Goal: Information Seeking & Learning: Learn about a topic

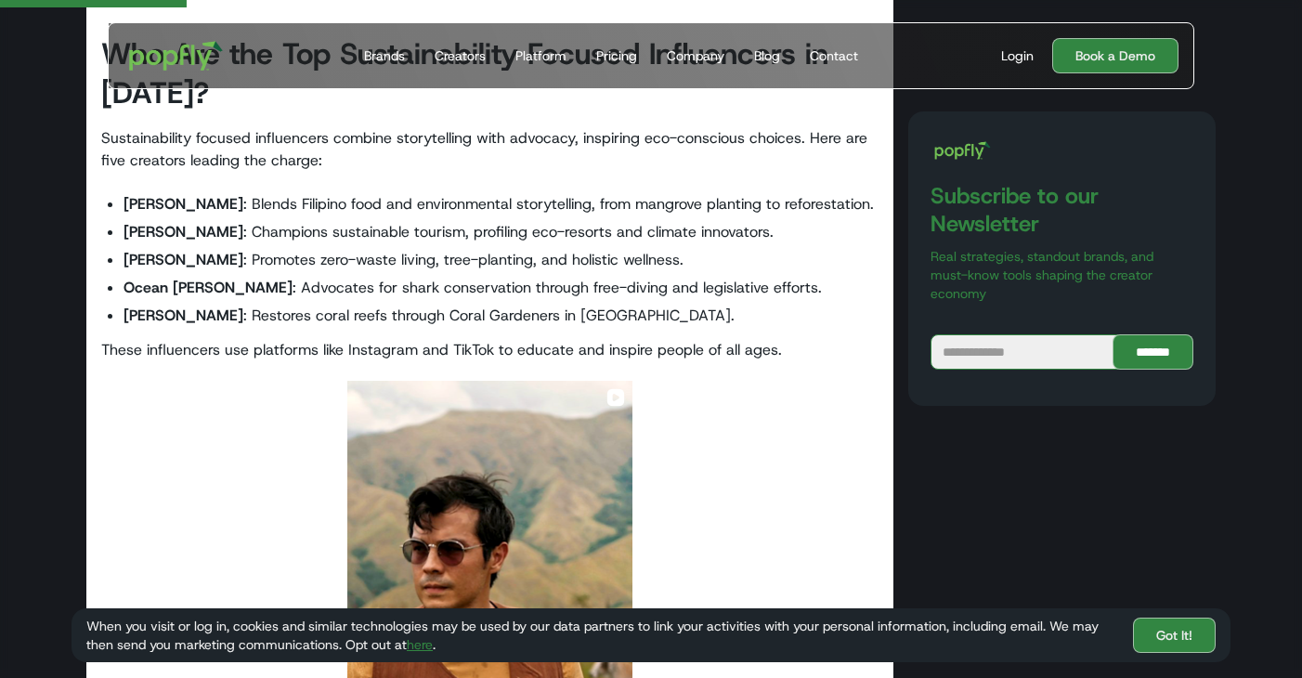
scroll to position [966, 0]
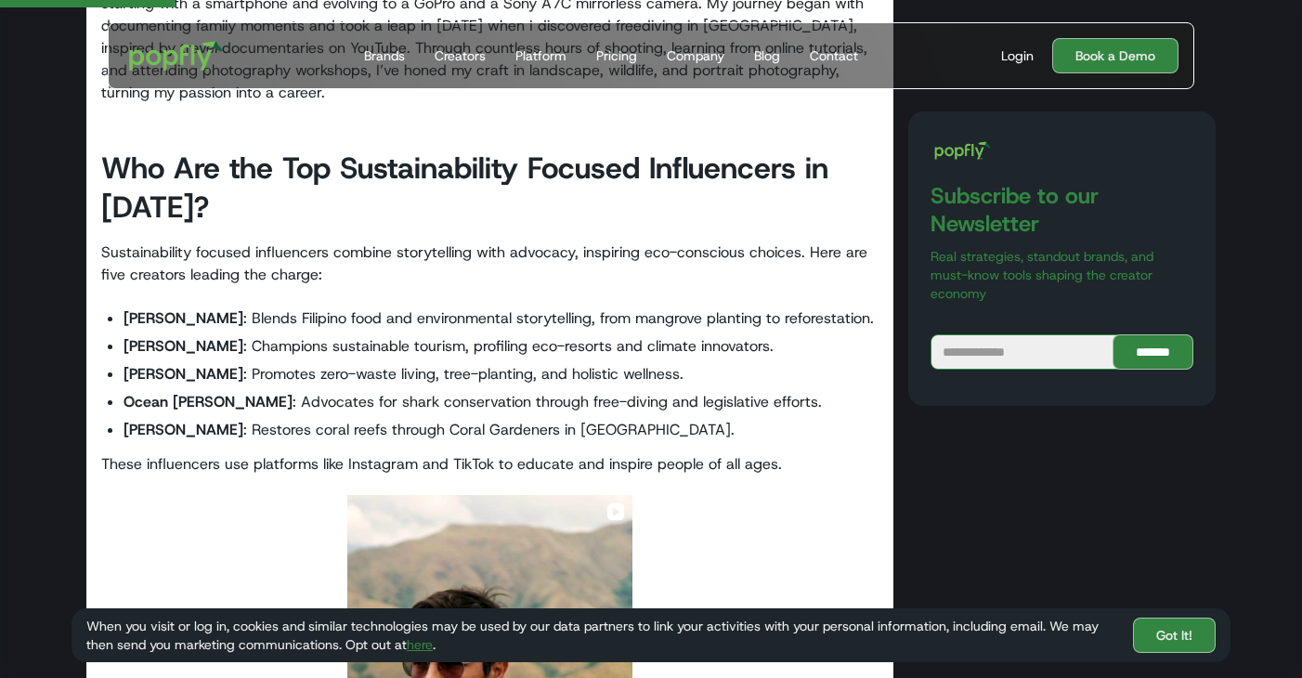
click at [194, 308] on strong "[PERSON_NAME]" at bounding box center [184, 318] width 120 height 20
drag, startPoint x: 229, startPoint y: 297, endPoint x: 127, endPoint y: 295, distance: 102.2
click at [127, 305] on li "[PERSON_NAME] : Blends Filipino food and environmental storytelling, from mangr…" at bounding box center [501, 319] width 755 height 28
copy li "[PERSON_NAME] :"
drag, startPoint x: 220, startPoint y: 332, endPoint x: 130, endPoint y: 326, distance: 90.2
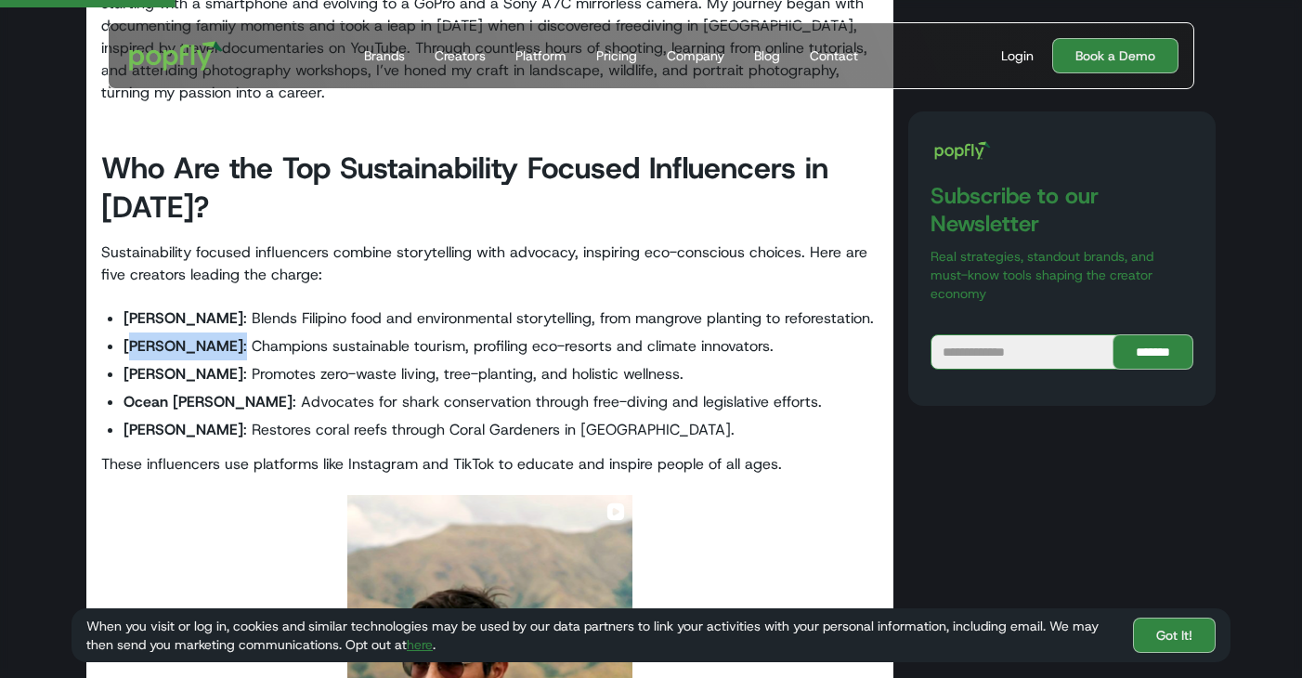
click at [130, 332] on li "[PERSON_NAME] : Champions sustainable tourism, profiling eco-resorts and climat…" at bounding box center [501, 346] width 755 height 28
drag, startPoint x: 124, startPoint y: 320, endPoint x: 215, endPoint y: 325, distance: 91.1
click at [215, 332] on li "[PERSON_NAME] : Champions sustainable tourism, profiling eco-resorts and climat…" at bounding box center [501, 346] width 755 height 28
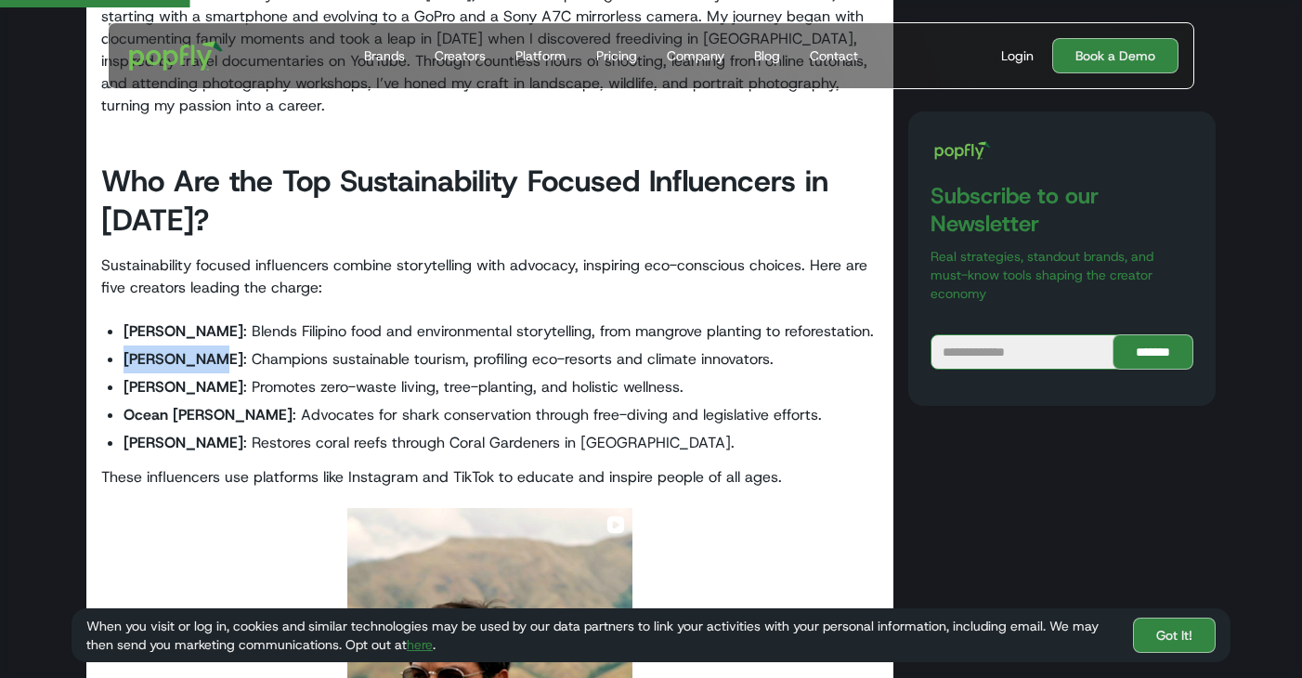
scroll to position [920, 0]
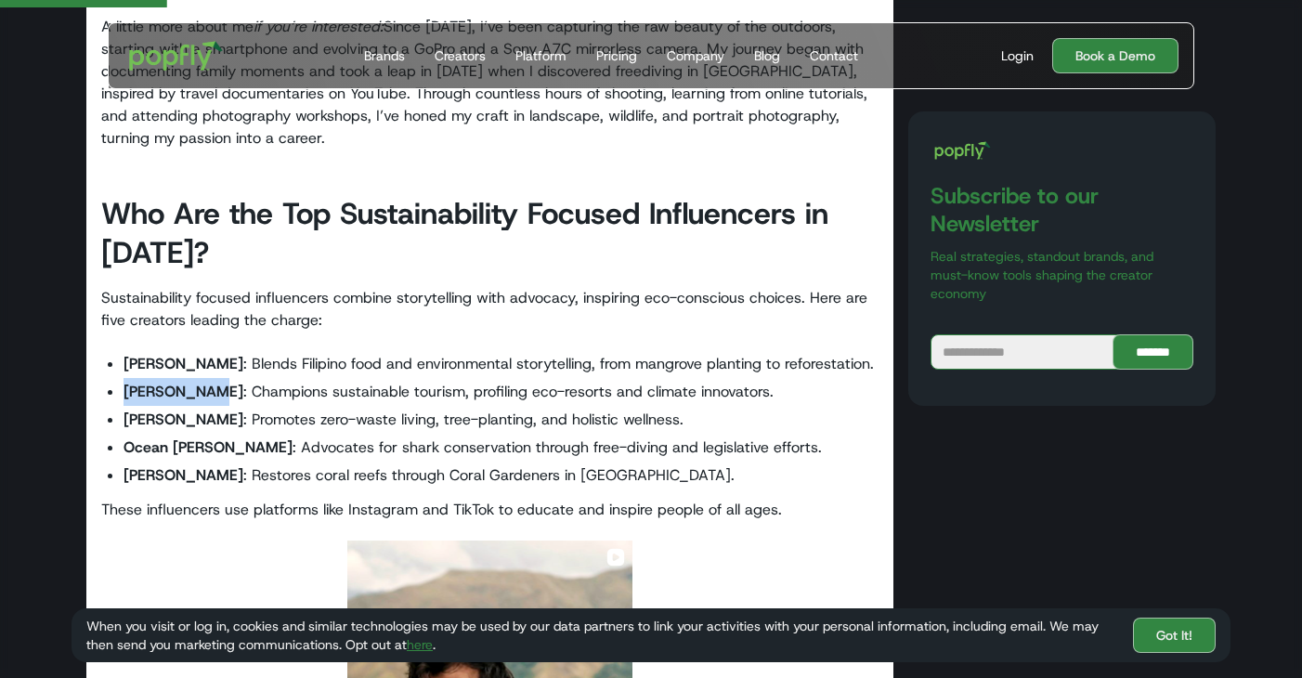
copy strong "[PERSON_NAME]"
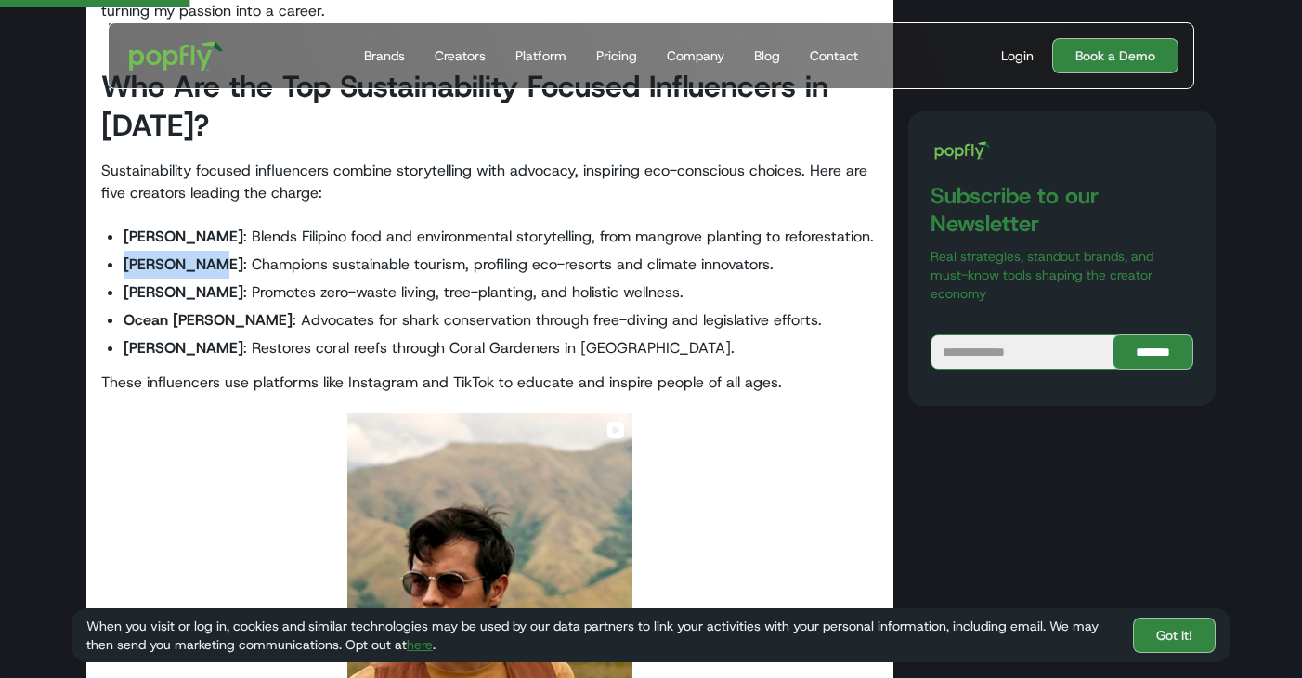
scroll to position [1048, 0]
drag, startPoint x: 220, startPoint y: 274, endPoint x: 127, endPoint y: 272, distance: 92.9
click at [127, 278] on li "[PERSON_NAME] : Promotes zero-waste living, tree-planting, and holistic wellnes…" at bounding box center [501, 292] width 755 height 28
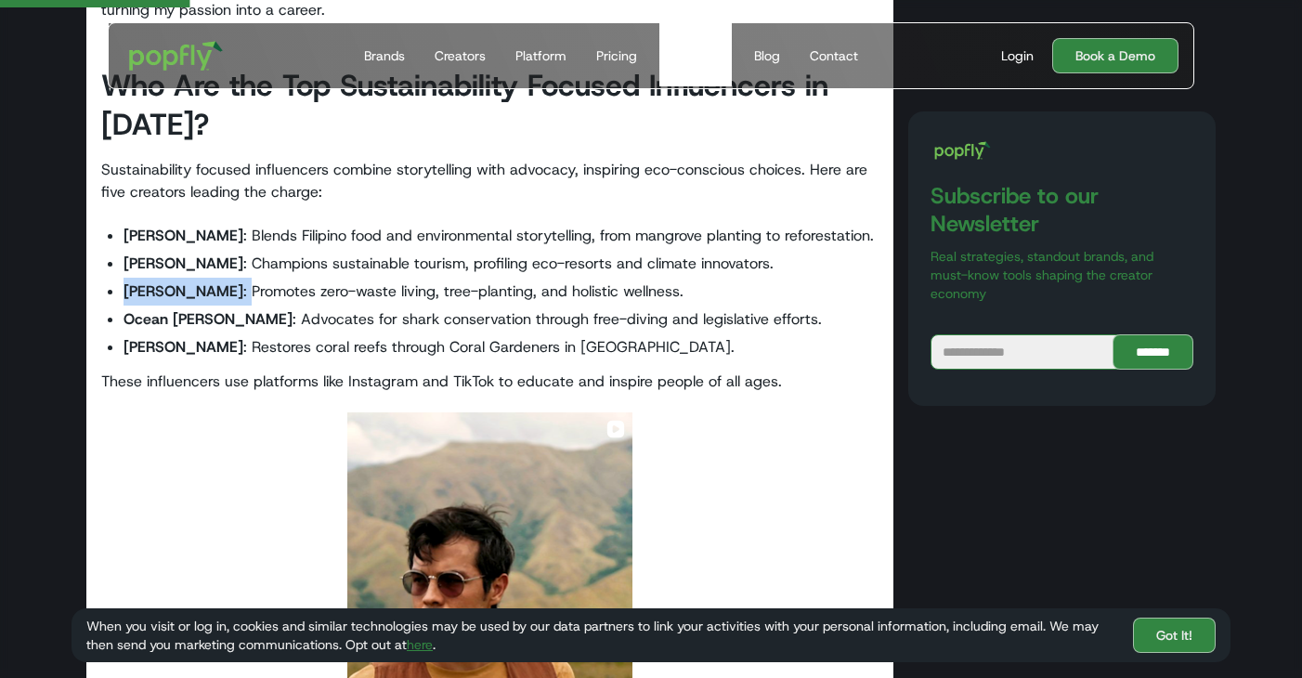
copy li "[PERSON_NAME] :"
